Goal: Task Accomplishment & Management: Manage account settings

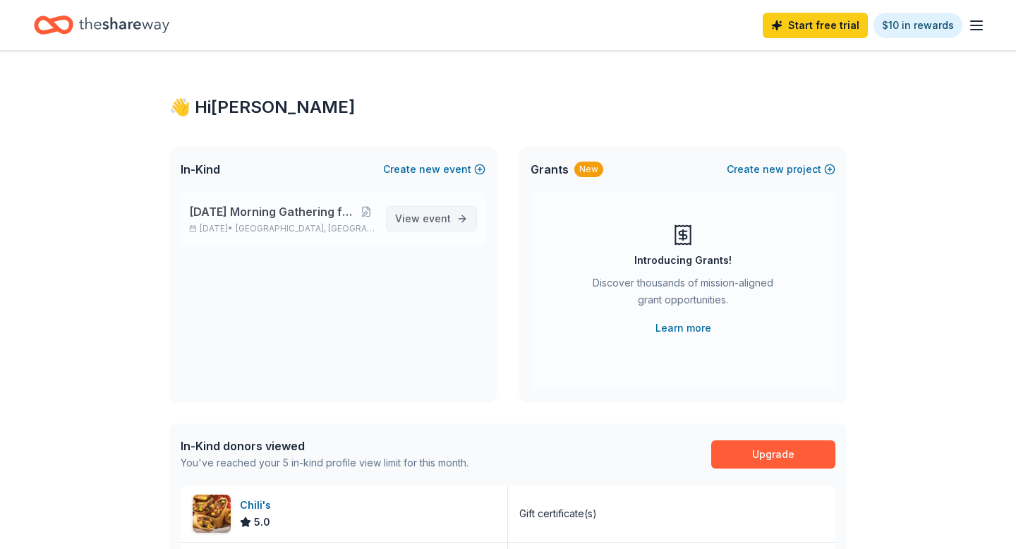
click at [435, 212] on span "event" at bounding box center [437, 218] width 28 height 12
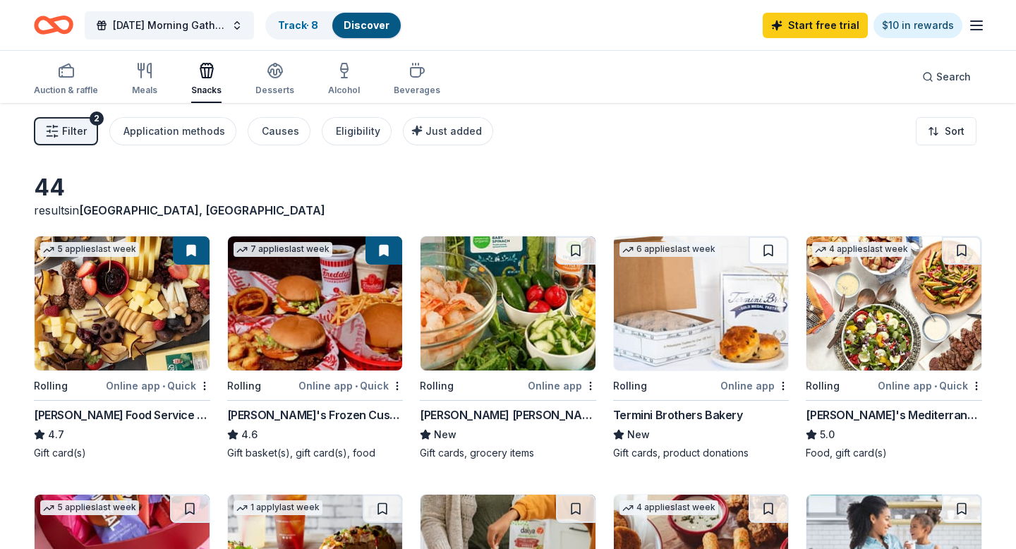
click at [89, 132] on button "Filter 2" at bounding box center [66, 131] width 64 height 28
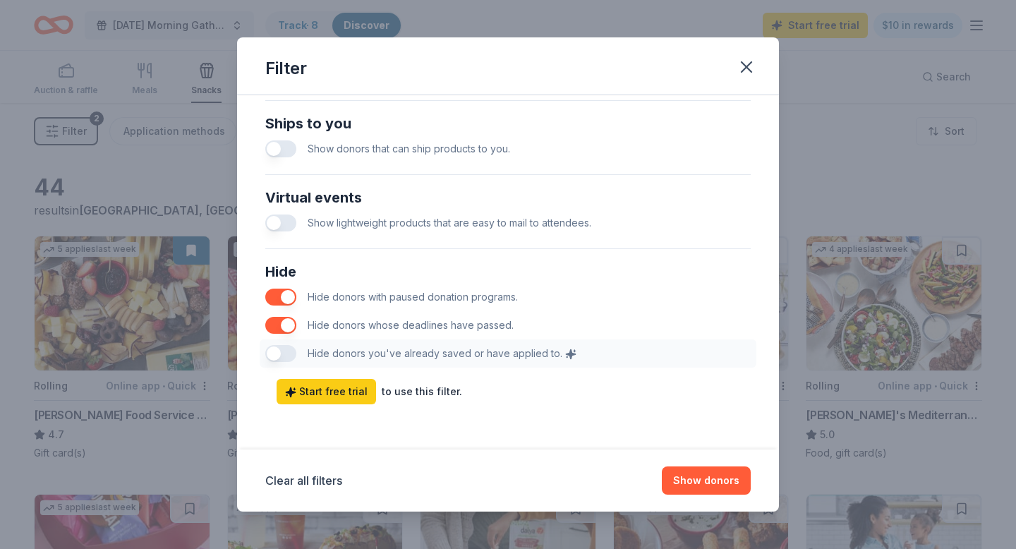
scroll to position [671, 0]
click at [273, 353] on div "Hide Hide donors with paused donation programs. Hide donors whose deadlines hav…" at bounding box center [508, 314] width 497 height 119
click at [750, 67] on icon "button" at bounding box center [747, 67] width 20 height 20
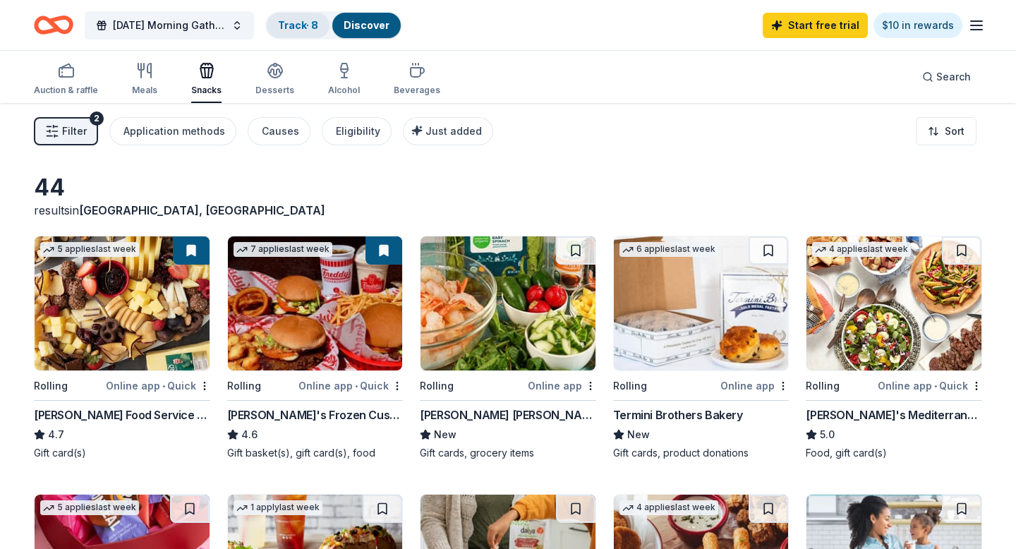
click at [302, 23] on link "Track · 8" at bounding box center [298, 25] width 40 height 12
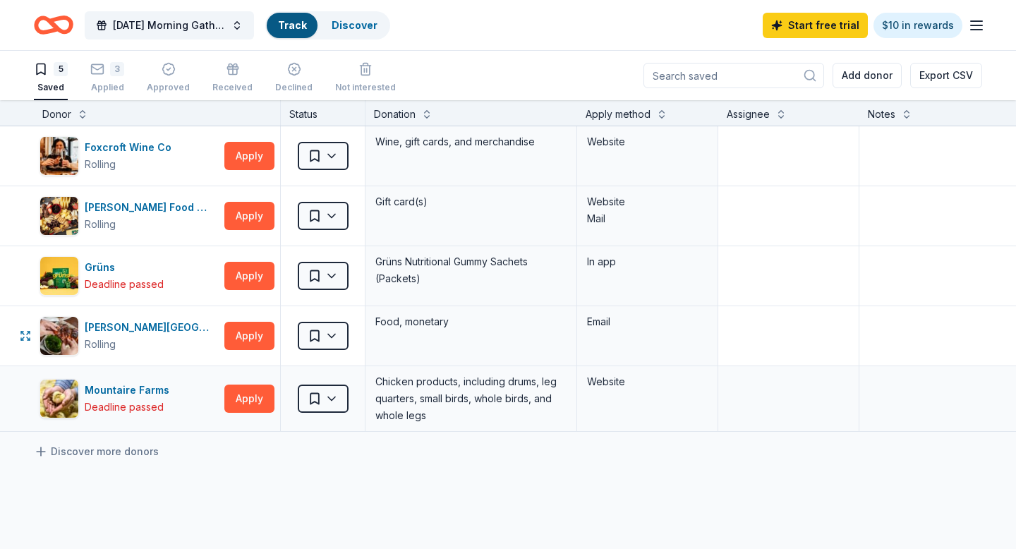
scroll to position [1, 0]
click at [113, 79] on div "3 Applied" at bounding box center [107, 76] width 34 height 31
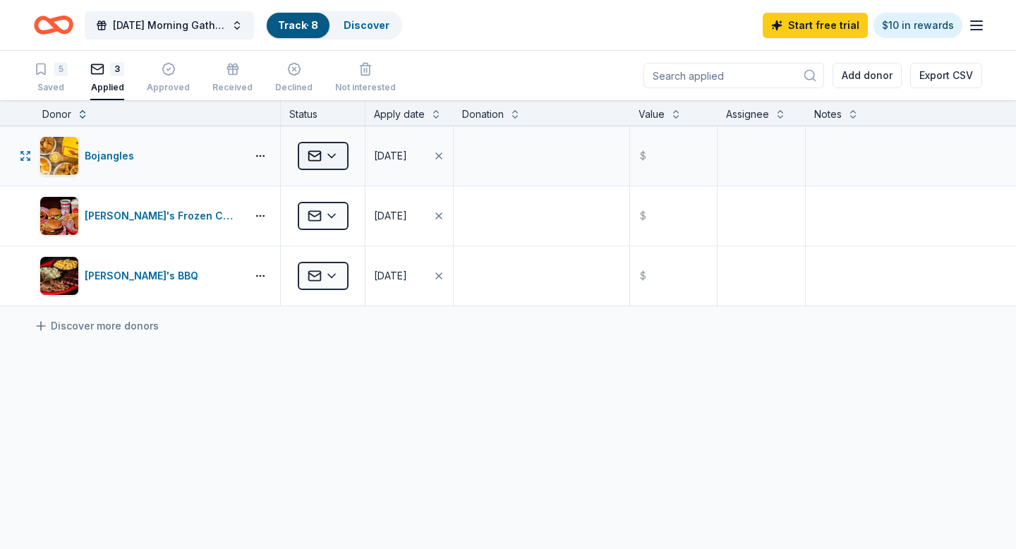
click at [337, 160] on html "[DATE] Morning Gathering for Opp House Guests Track · 8 Discover Start free tri…" at bounding box center [508, 274] width 1016 height 549
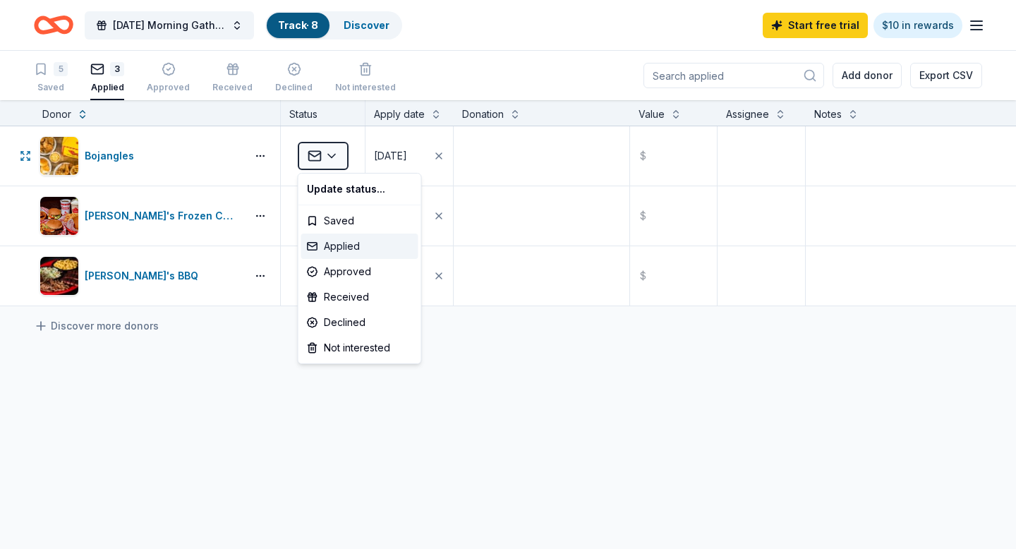
click at [353, 247] on div "Applied" at bounding box center [359, 246] width 117 height 25
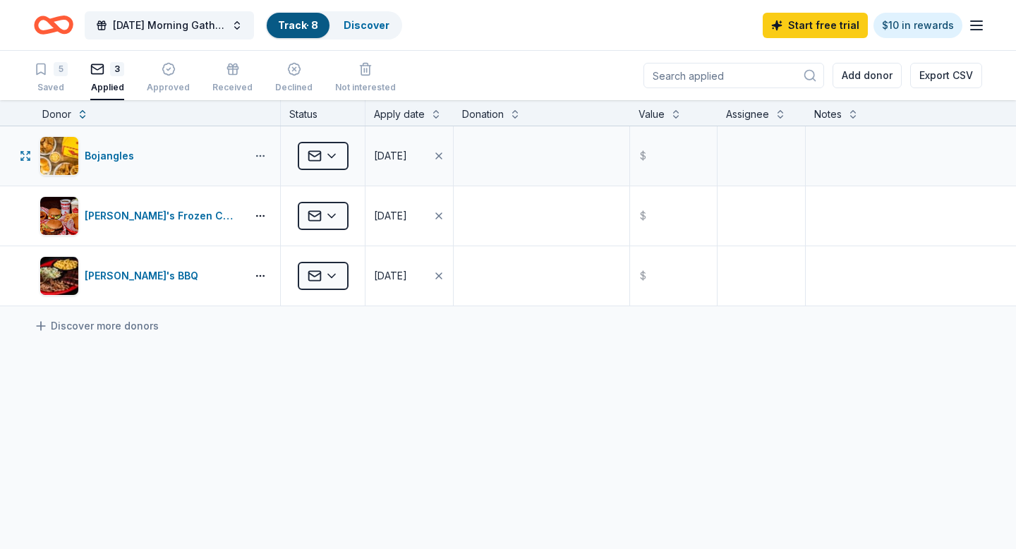
click at [262, 158] on button "button" at bounding box center [260, 155] width 28 height 11
click at [301, 406] on div "Bojangles Applied [DATE] $ Freddy's Frozen Custard & Steakburgers Applied [DATE…" at bounding box center [508, 348] width 1016 height 445
click at [332, 273] on html "[DATE] Morning Gathering for Opp House Guests Track · 8 Discover Start free tri…" at bounding box center [508, 274] width 1016 height 549
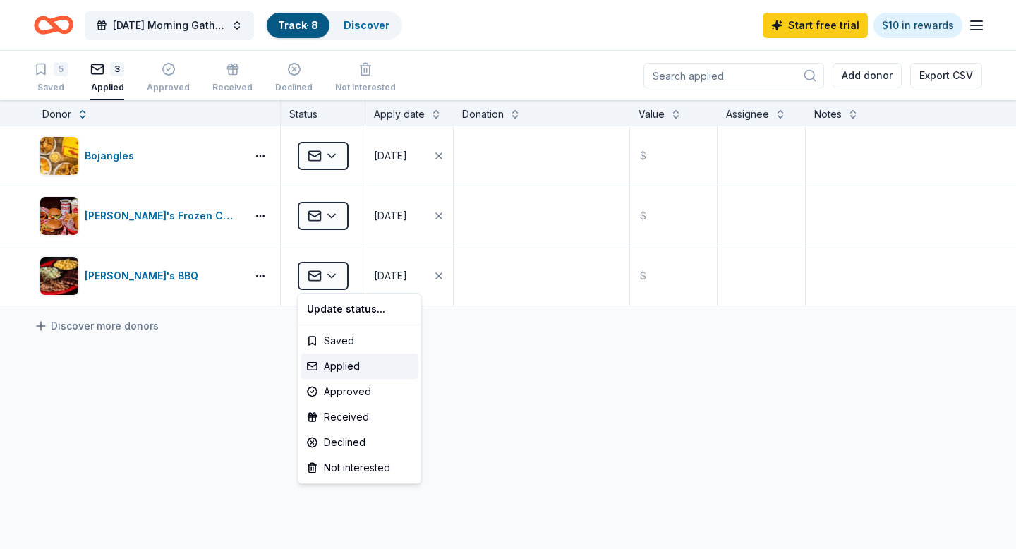
click at [588, 389] on html "[DATE] Morning Gathering for Opp House Guests Track · 8 Discover Start free tri…" at bounding box center [508, 274] width 1016 height 549
click at [160, 80] on div "Approved" at bounding box center [168, 77] width 43 height 31
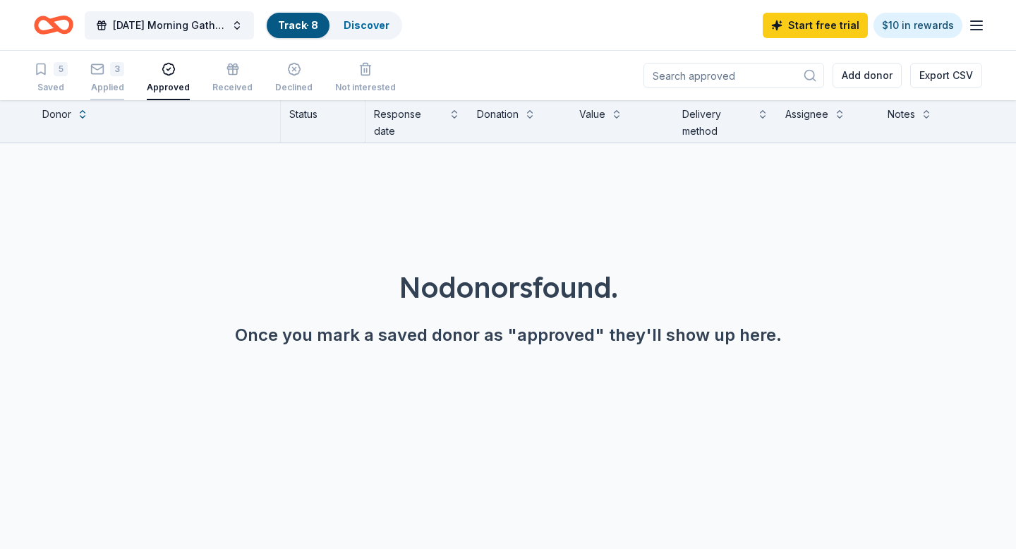
click at [107, 82] on div "Applied" at bounding box center [107, 87] width 34 height 11
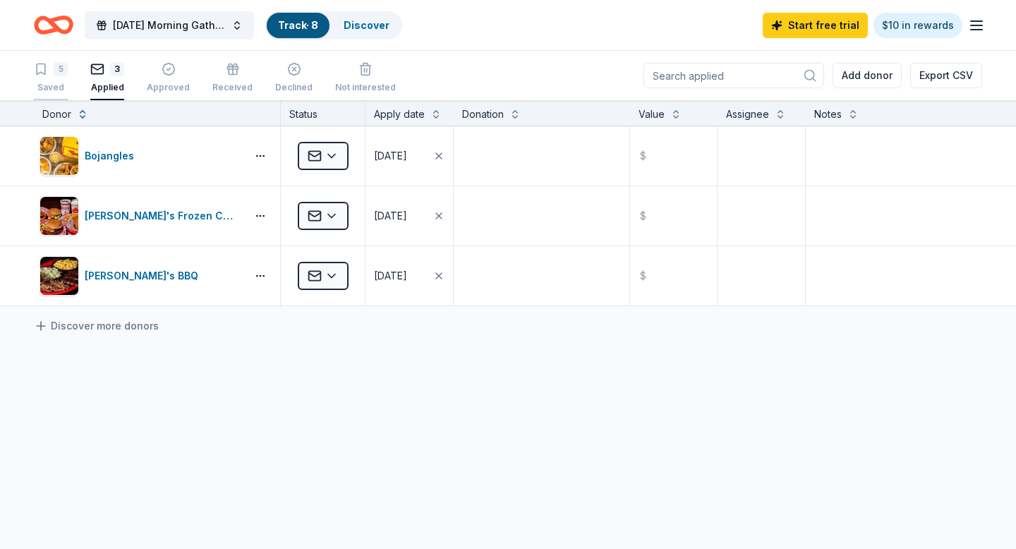
click at [58, 83] on div "Saved" at bounding box center [51, 87] width 34 height 11
